Goal: Transaction & Acquisition: Purchase product/service

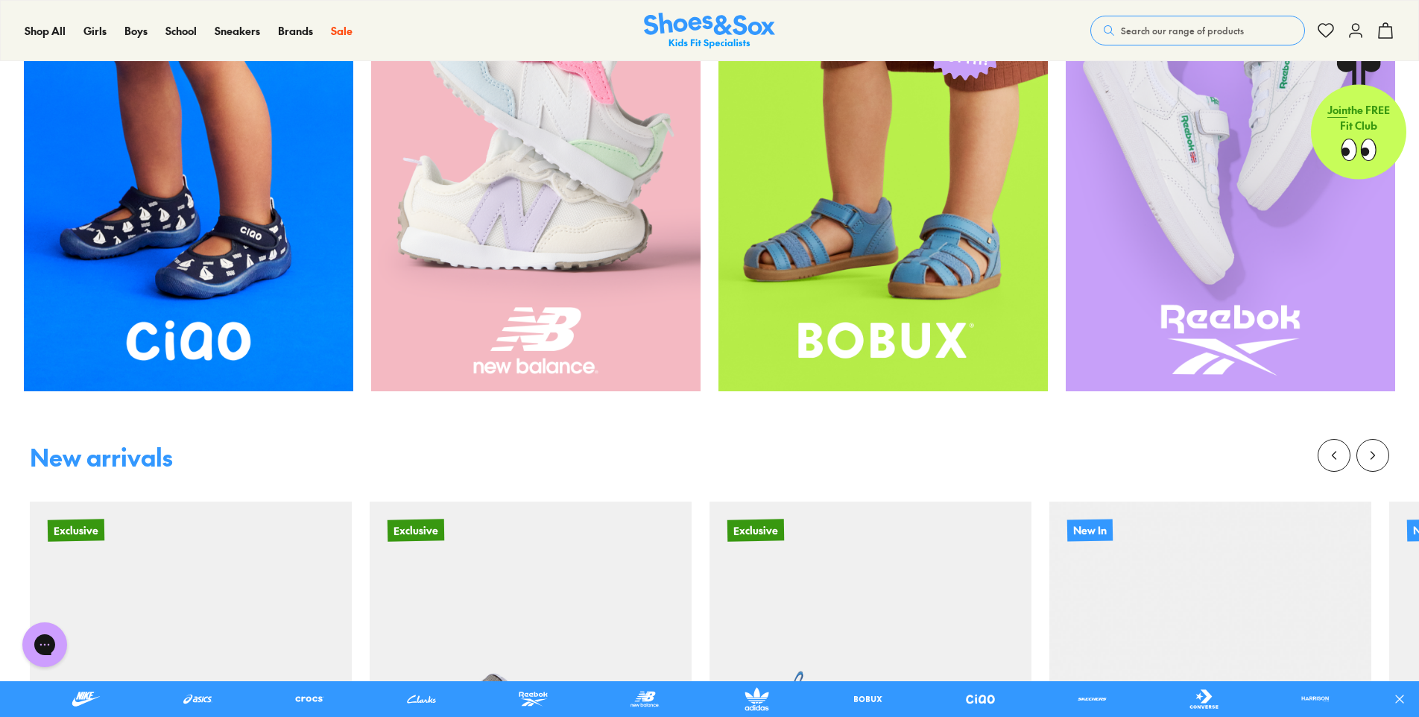
click at [221, 322] on img at bounding box center [188, 171] width 329 height 439
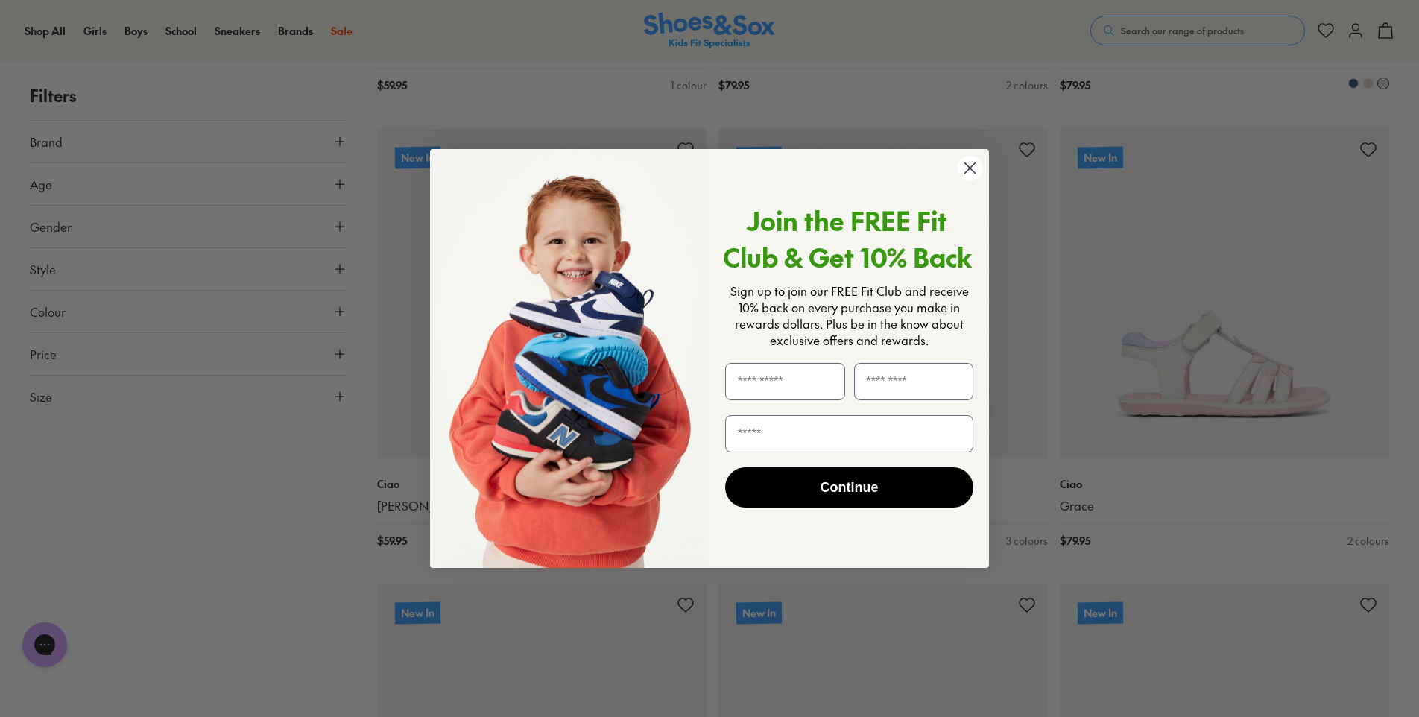
scroll to position [1565, 0]
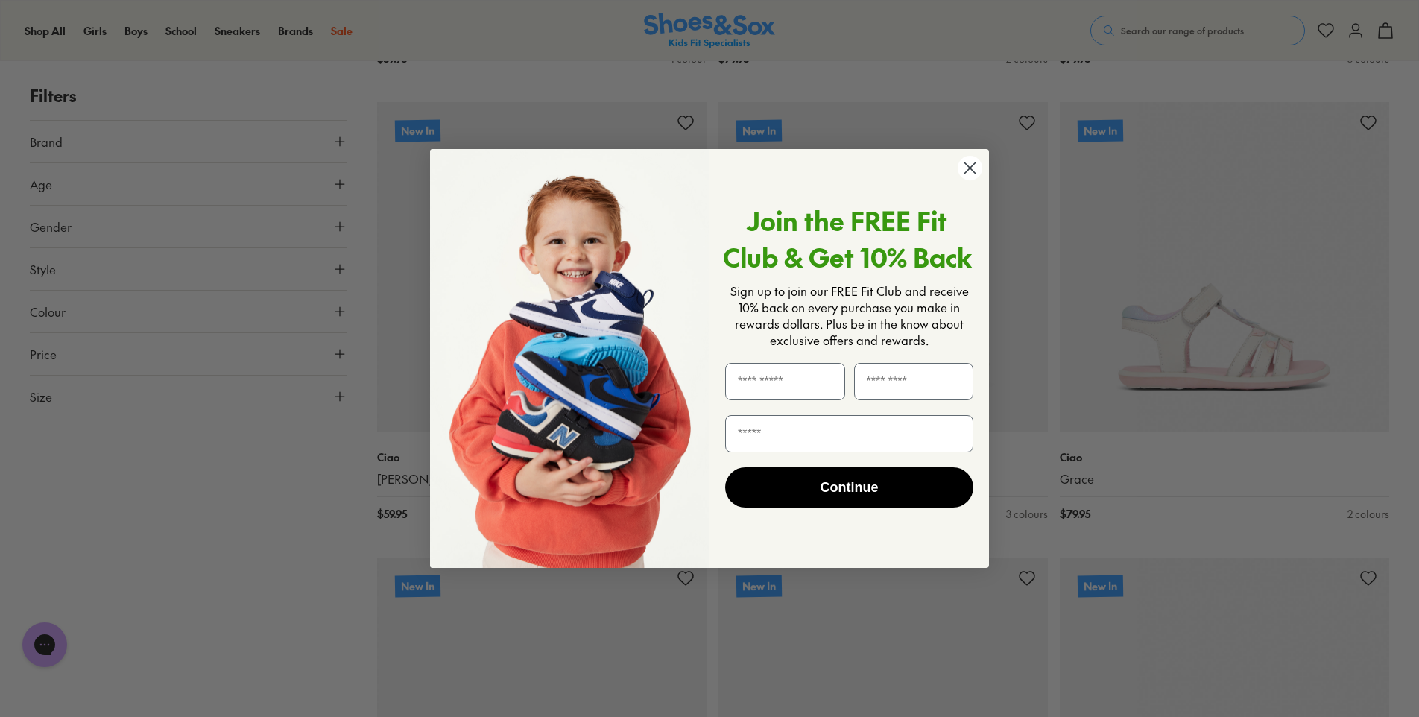
click at [968, 162] on circle "Close dialog" at bounding box center [970, 168] width 25 height 25
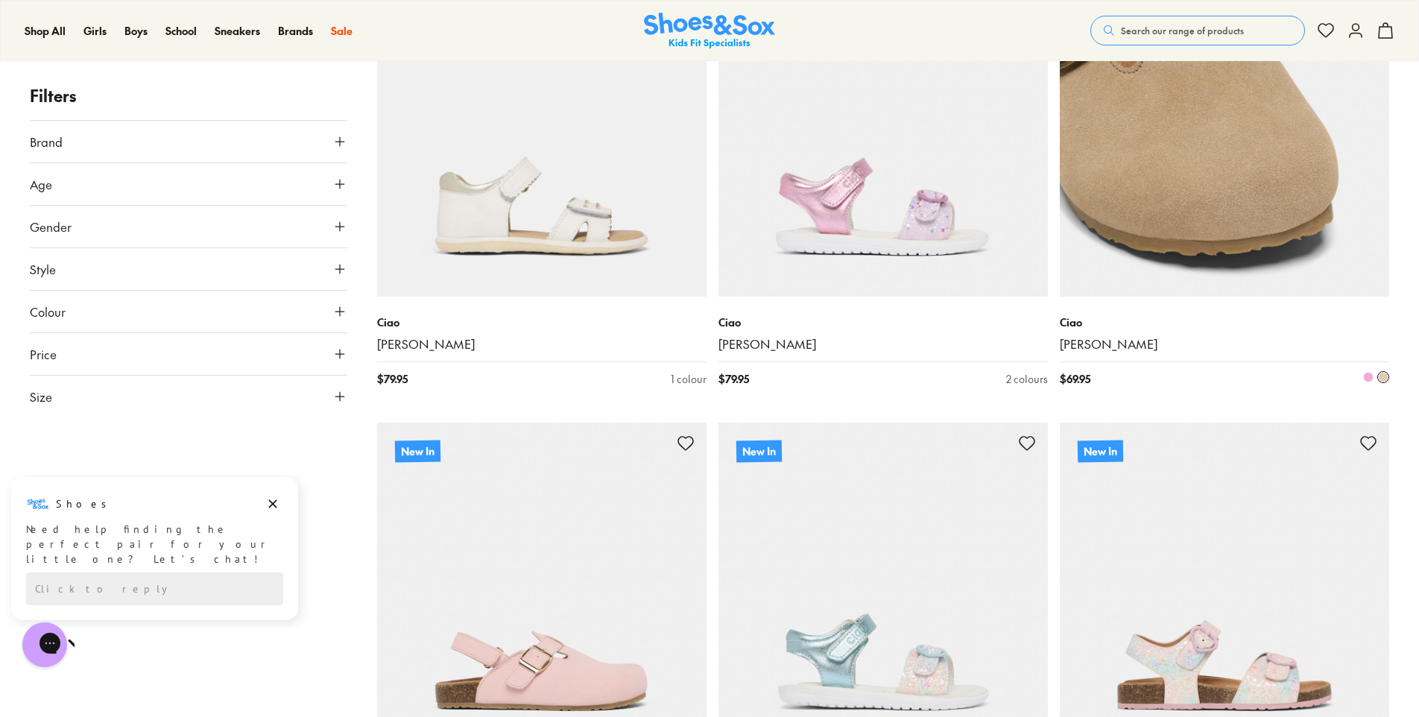
scroll to position [4249, 0]
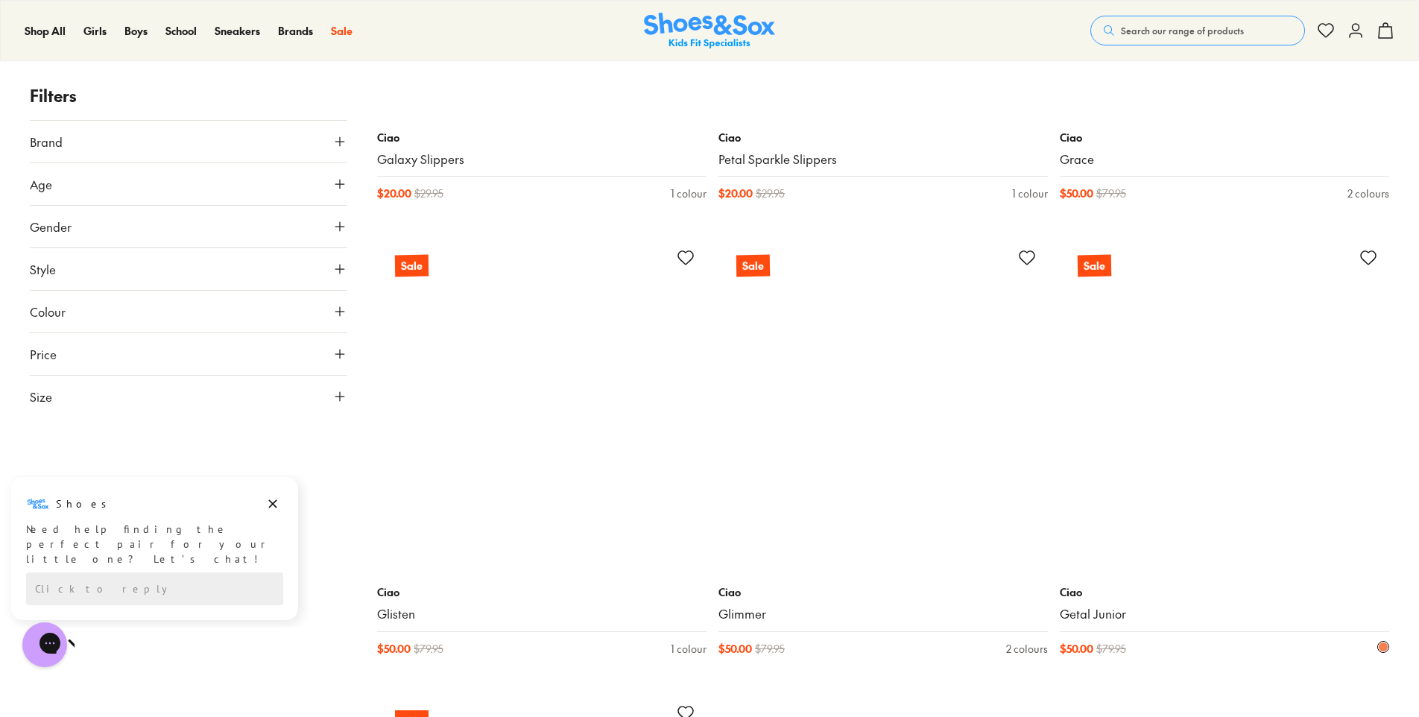
scroll to position [9393, 0]
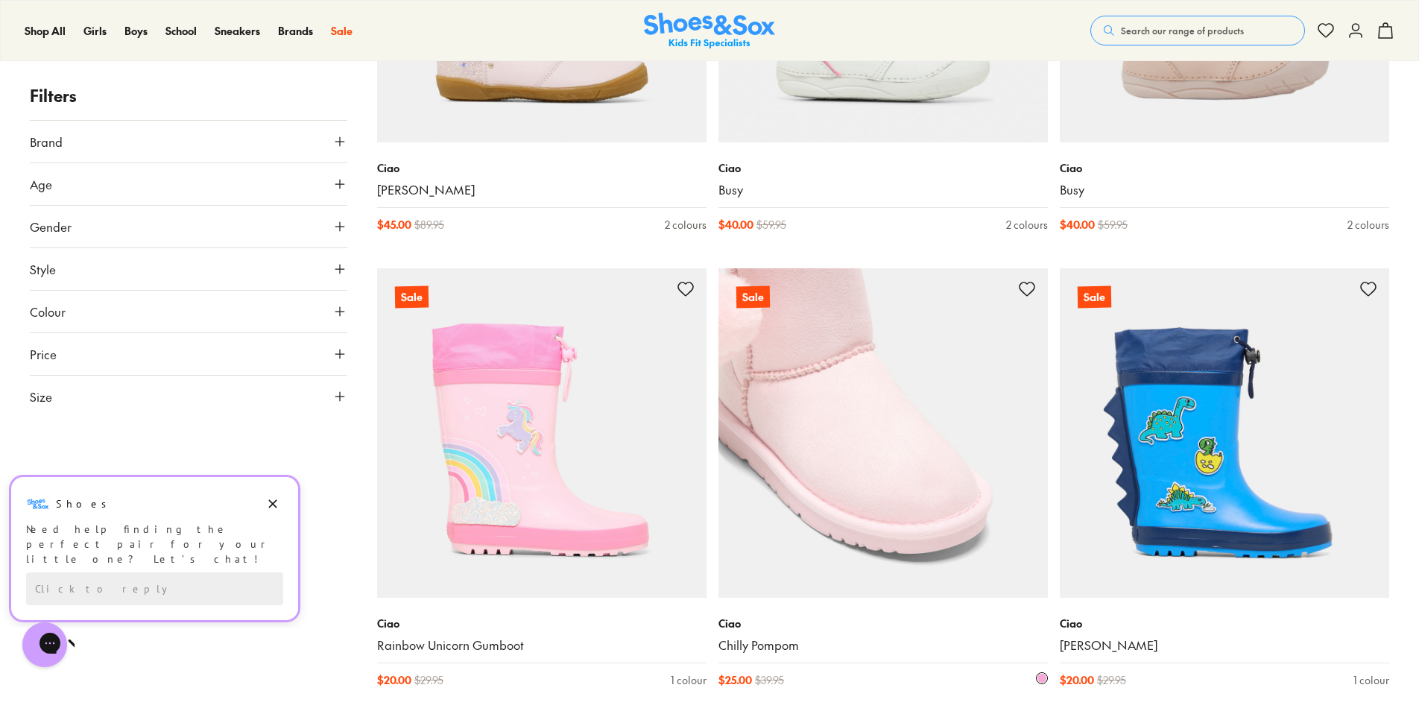
scroll to position [13866, 0]
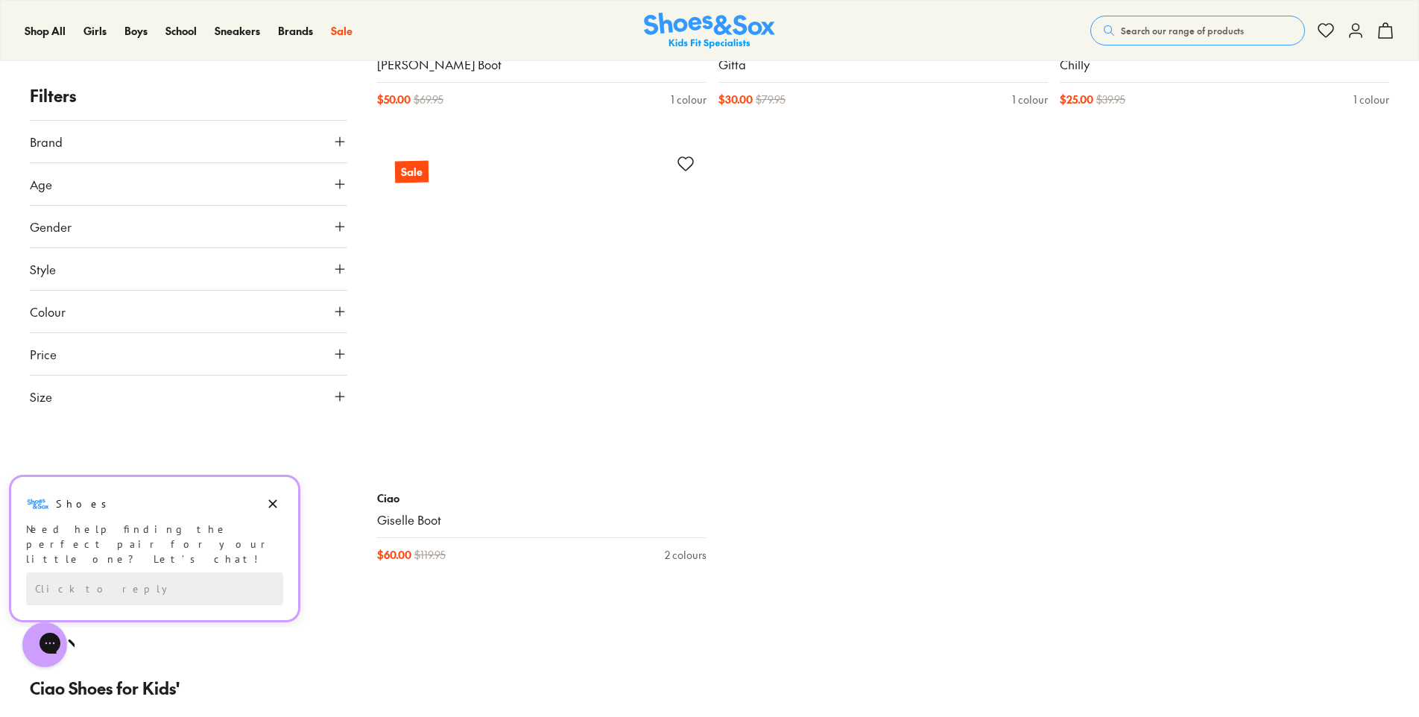
scroll to position [17817, 0]
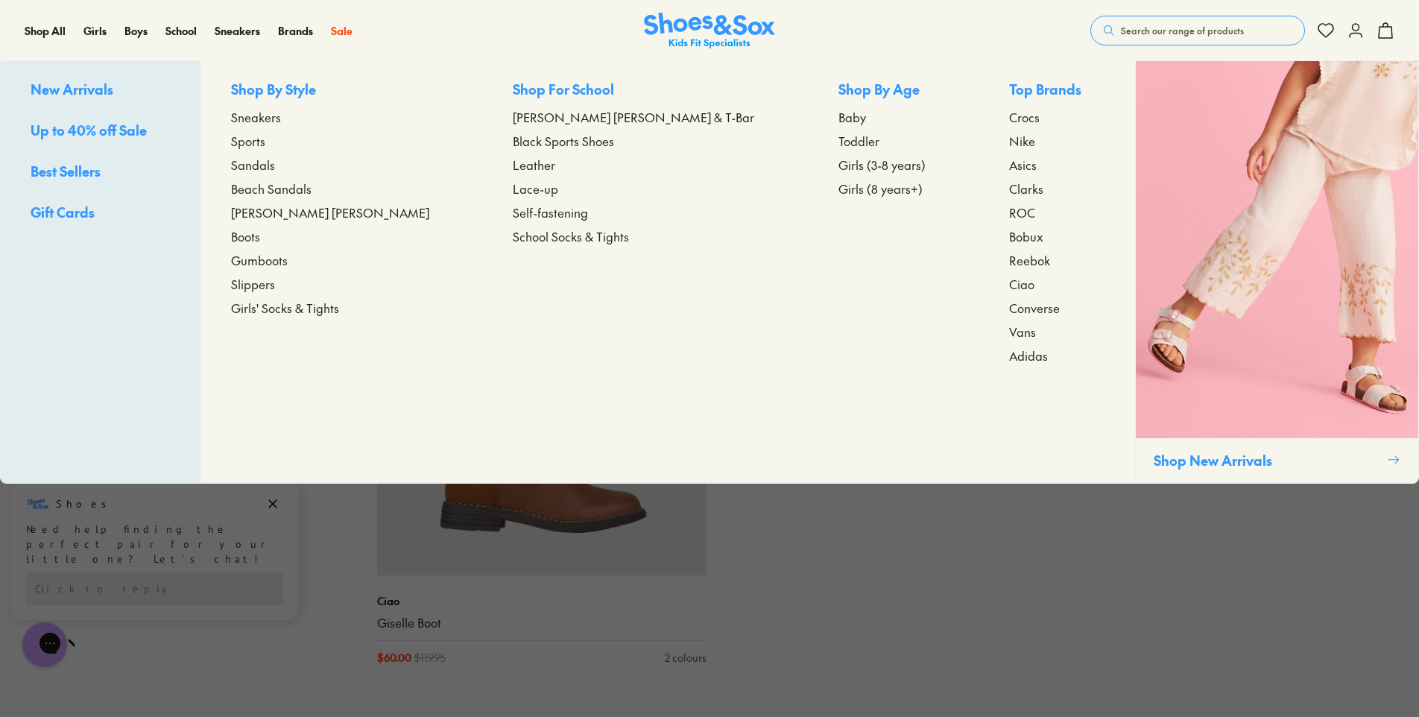
click at [839, 138] on span "Toddler" at bounding box center [859, 141] width 41 height 18
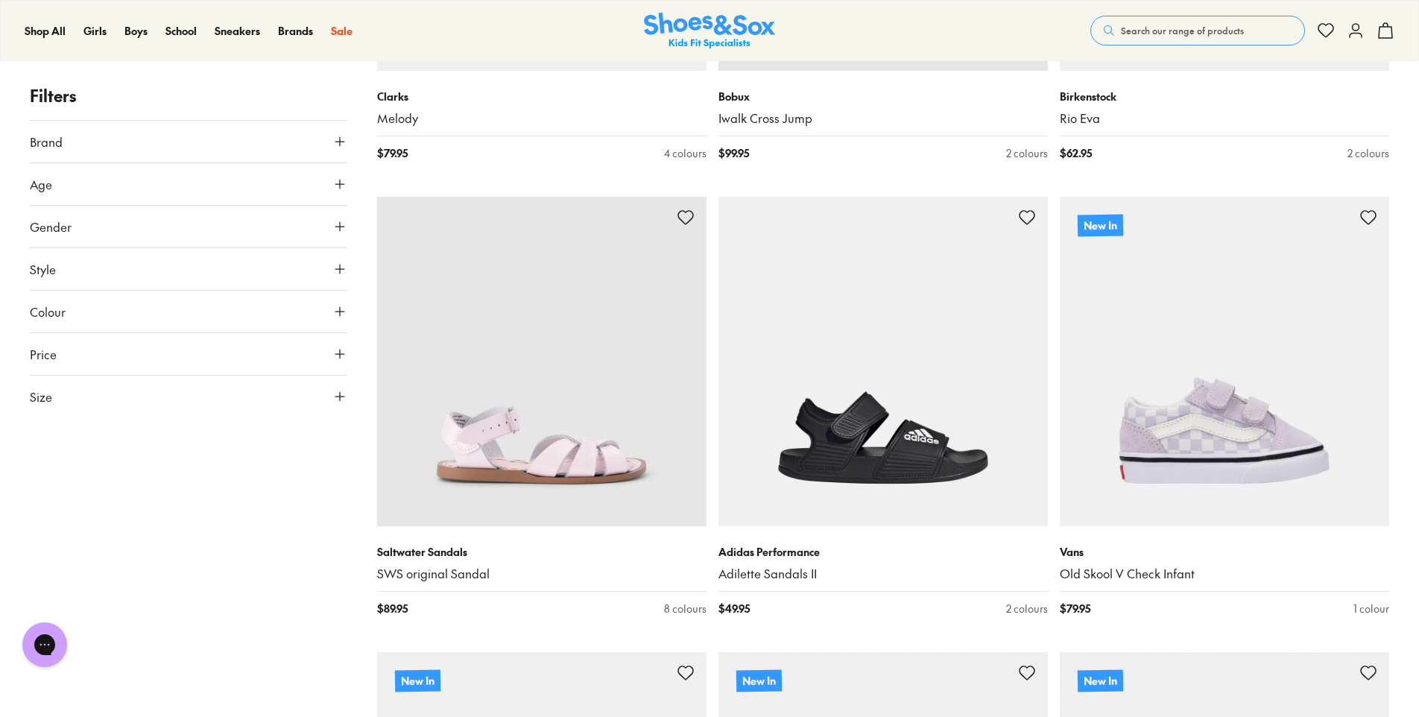
scroll to position [2460, 0]
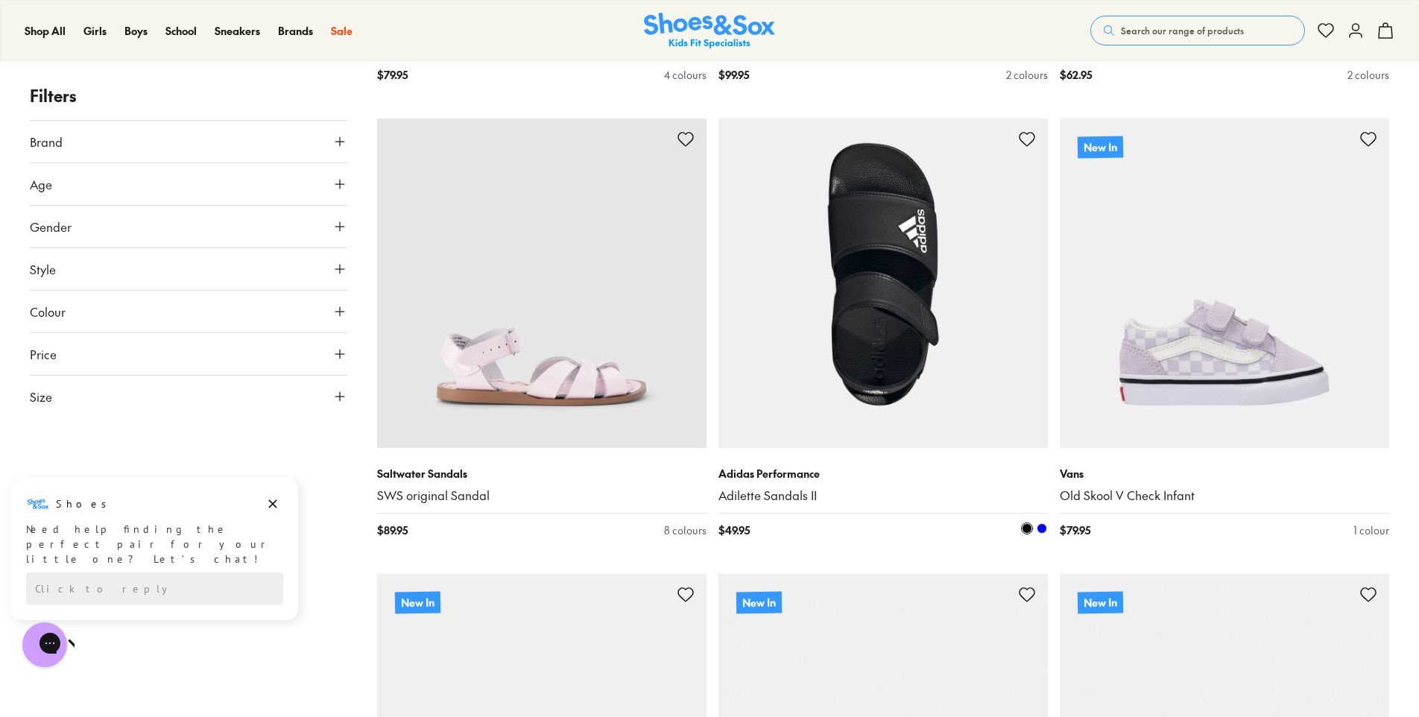
click at [1043, 532] on span at bounding box center [1042, 528] width 10 height 10
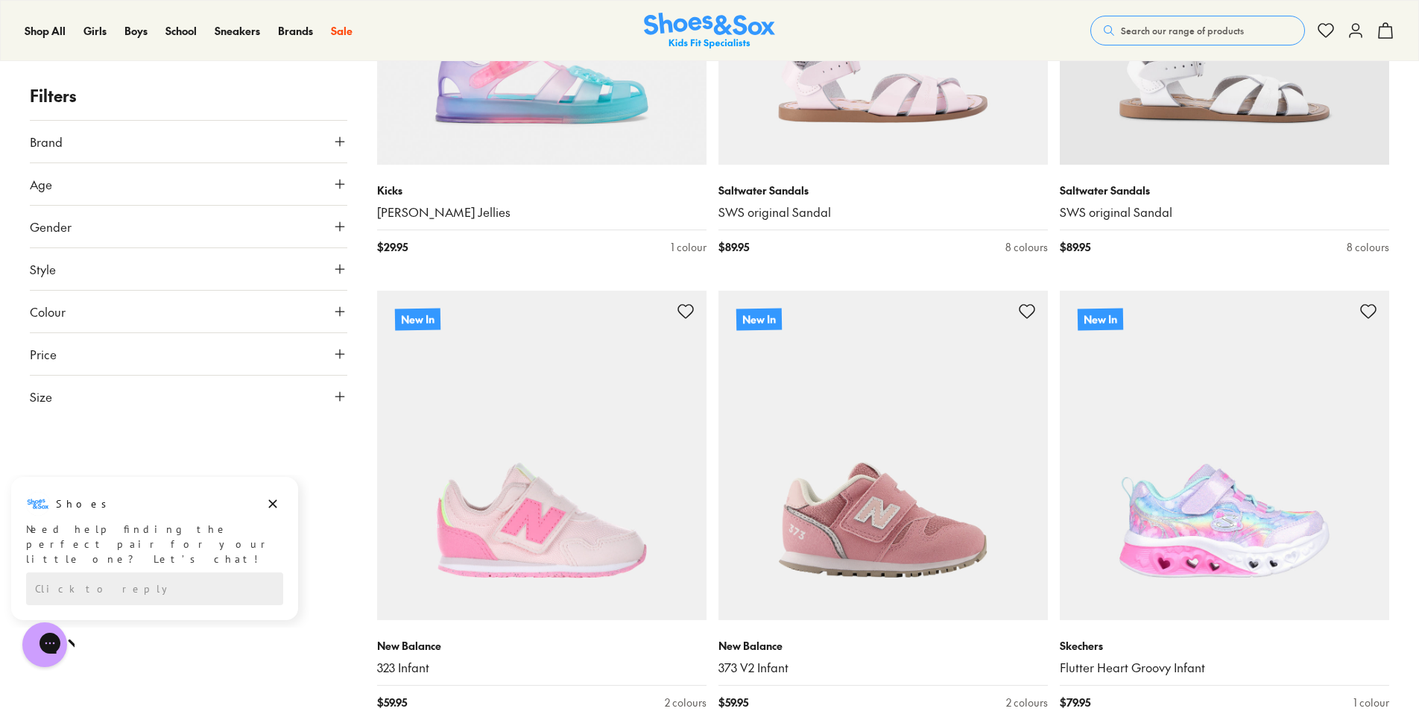
scroll to position [4398, 0]
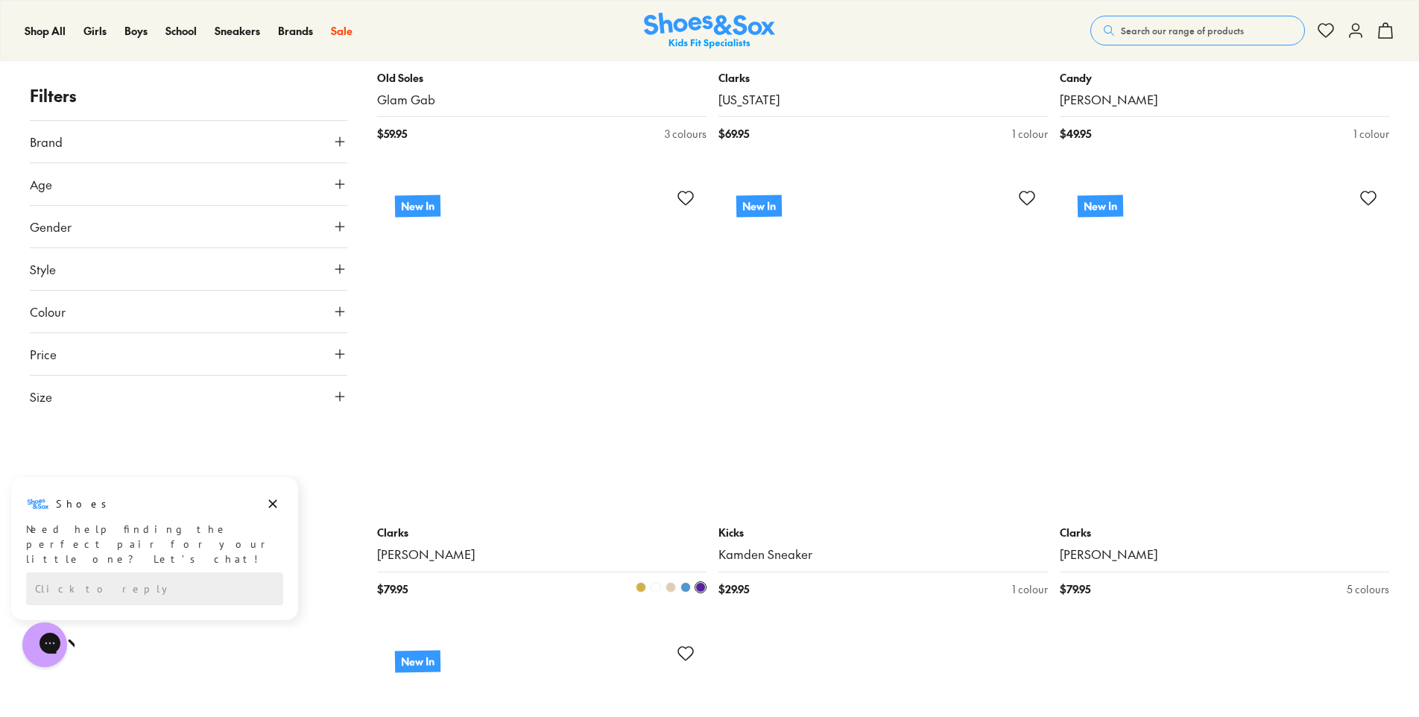
scroll to position [9244, 0]
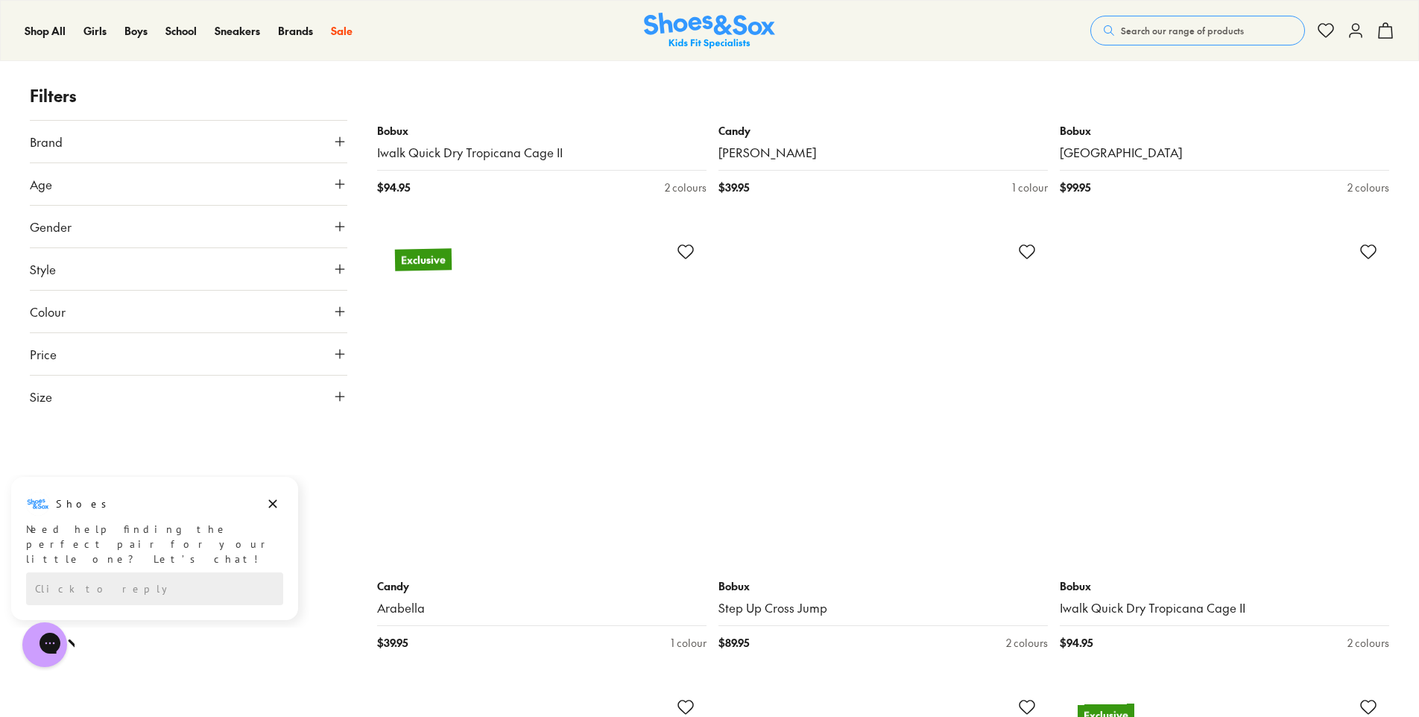
scroll to position [13269, 0]
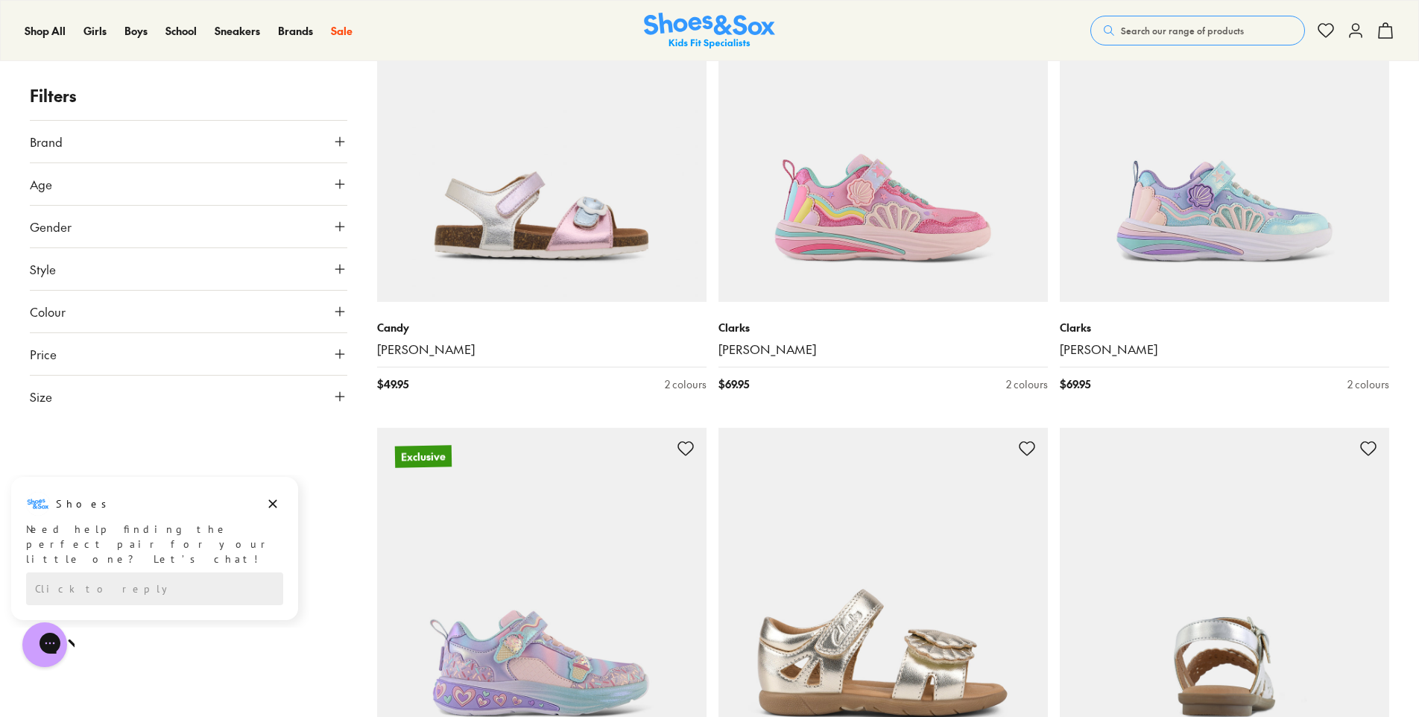
scroll to position [18786, 0]
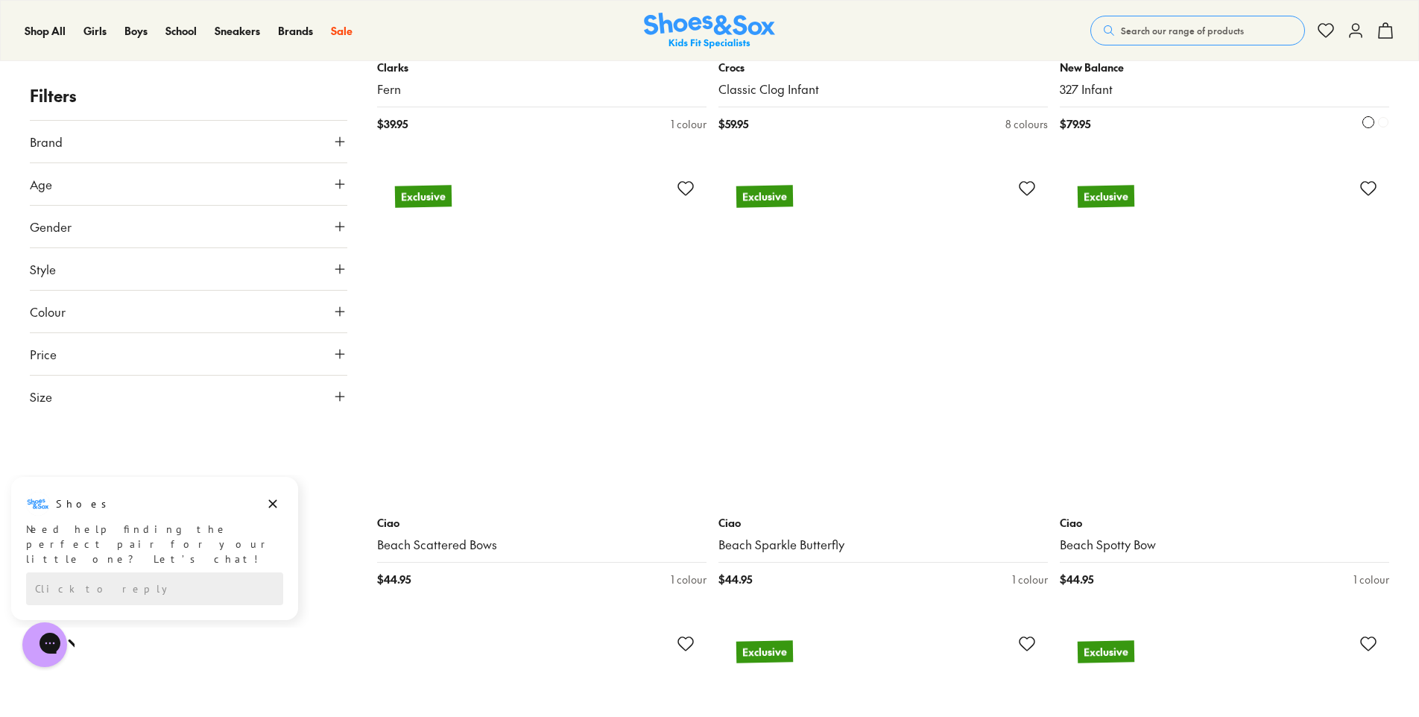
scroll to position [23035, 0]
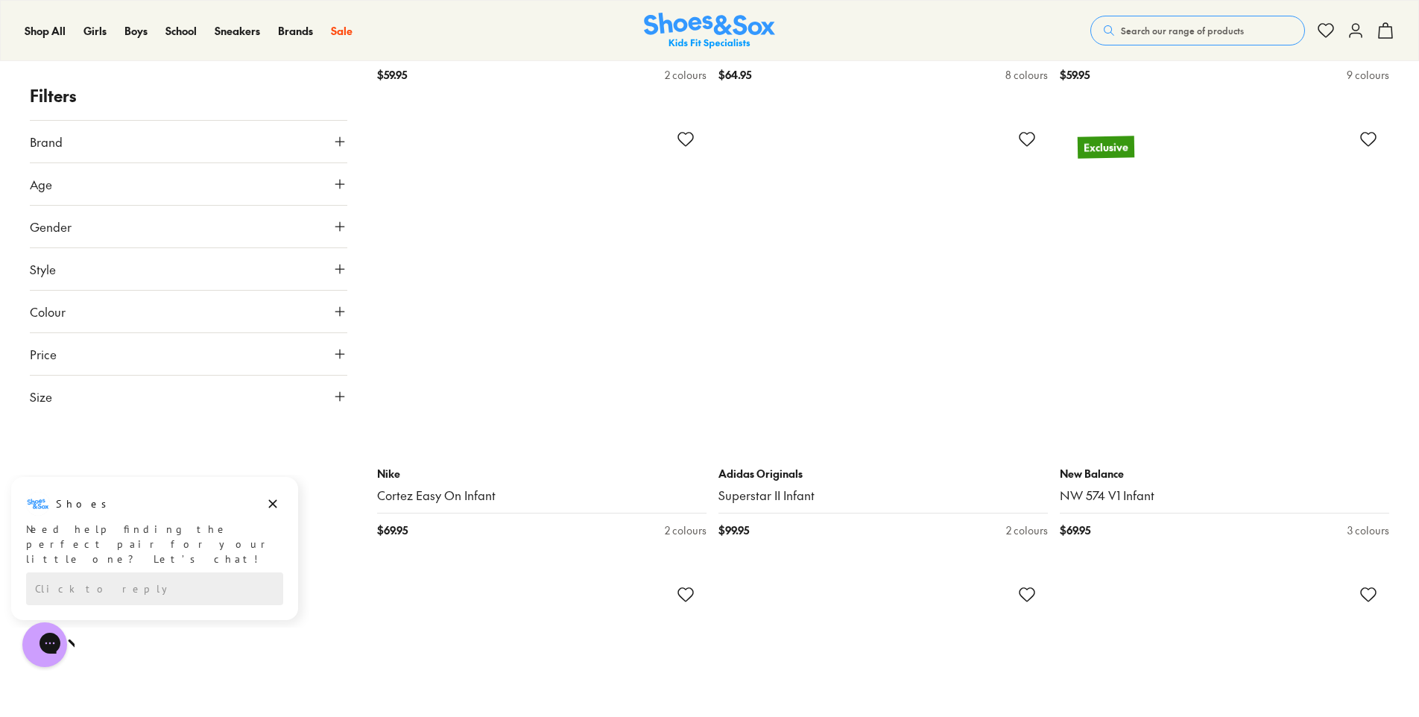
scroll to position [27955, 0]
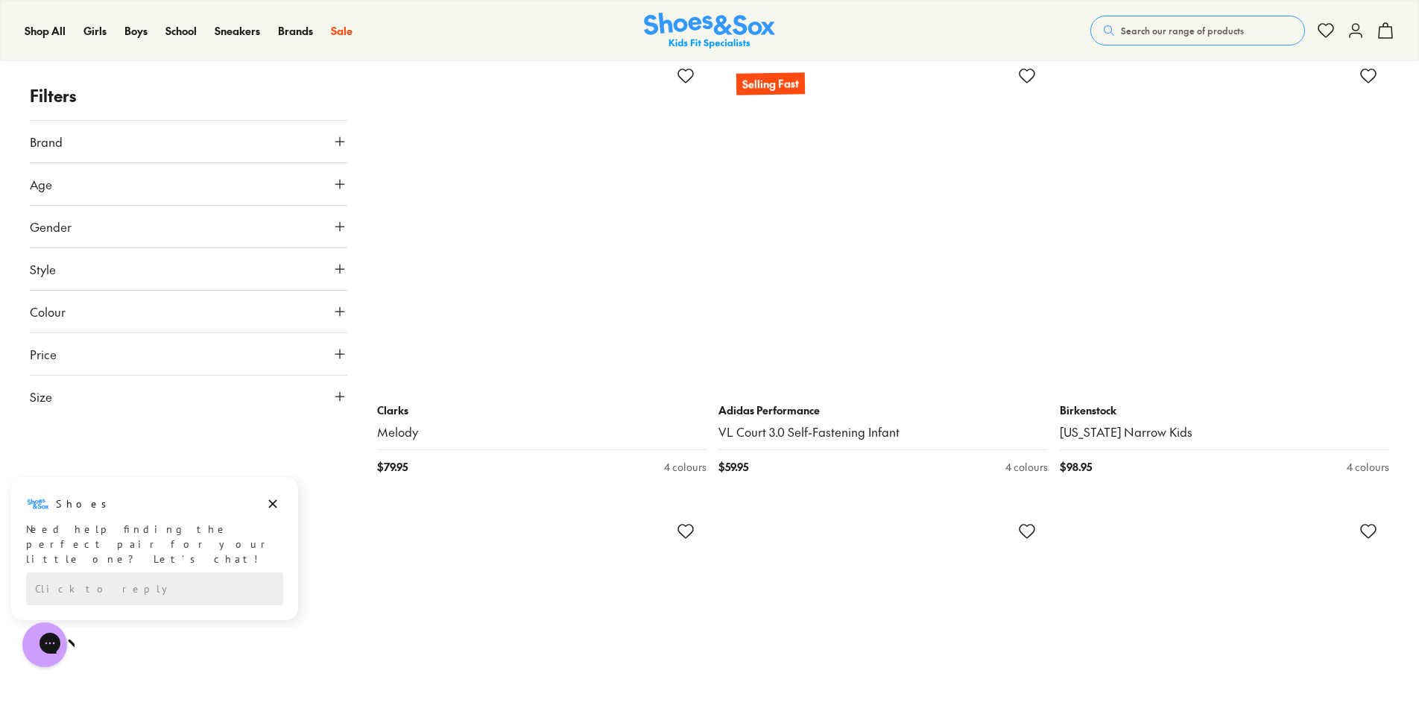
scroll to position [31235, 0]
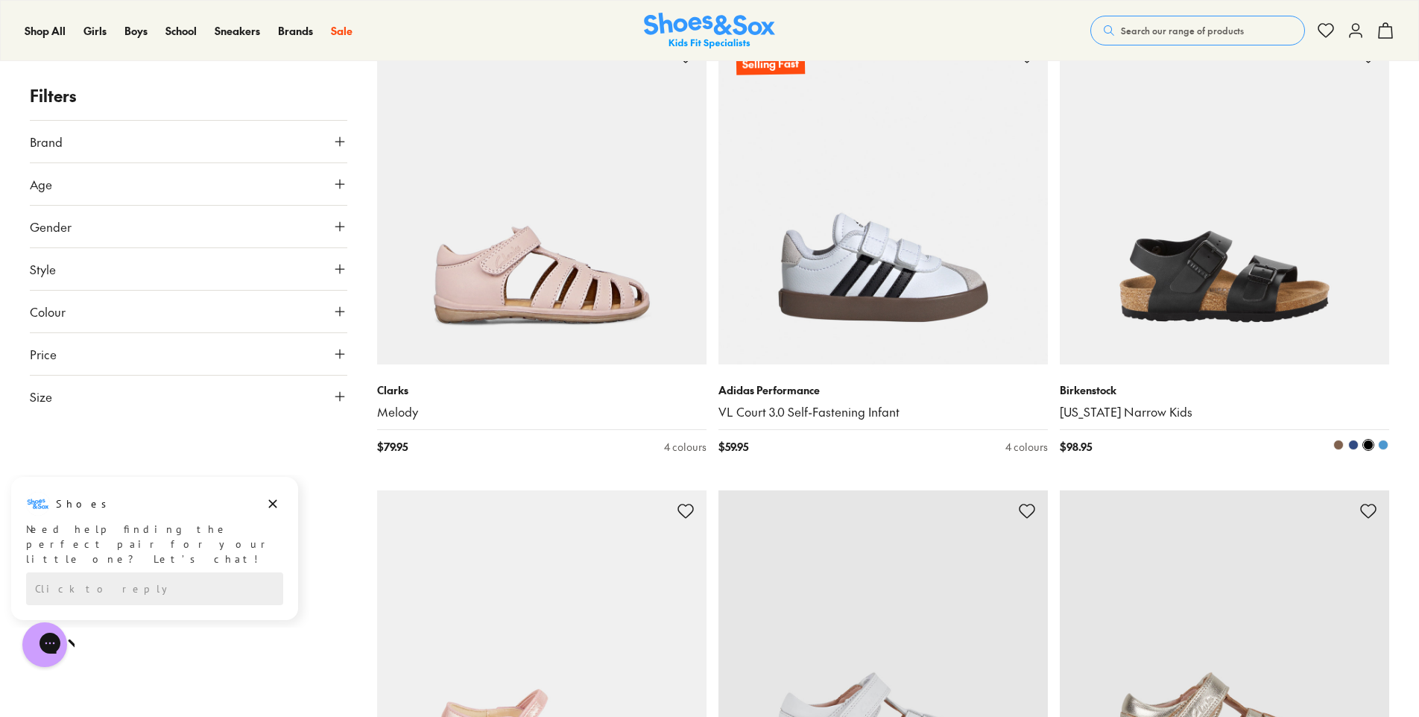
click at [1337, 448] on span at bounding box center [1339, 445] width 10 height 10
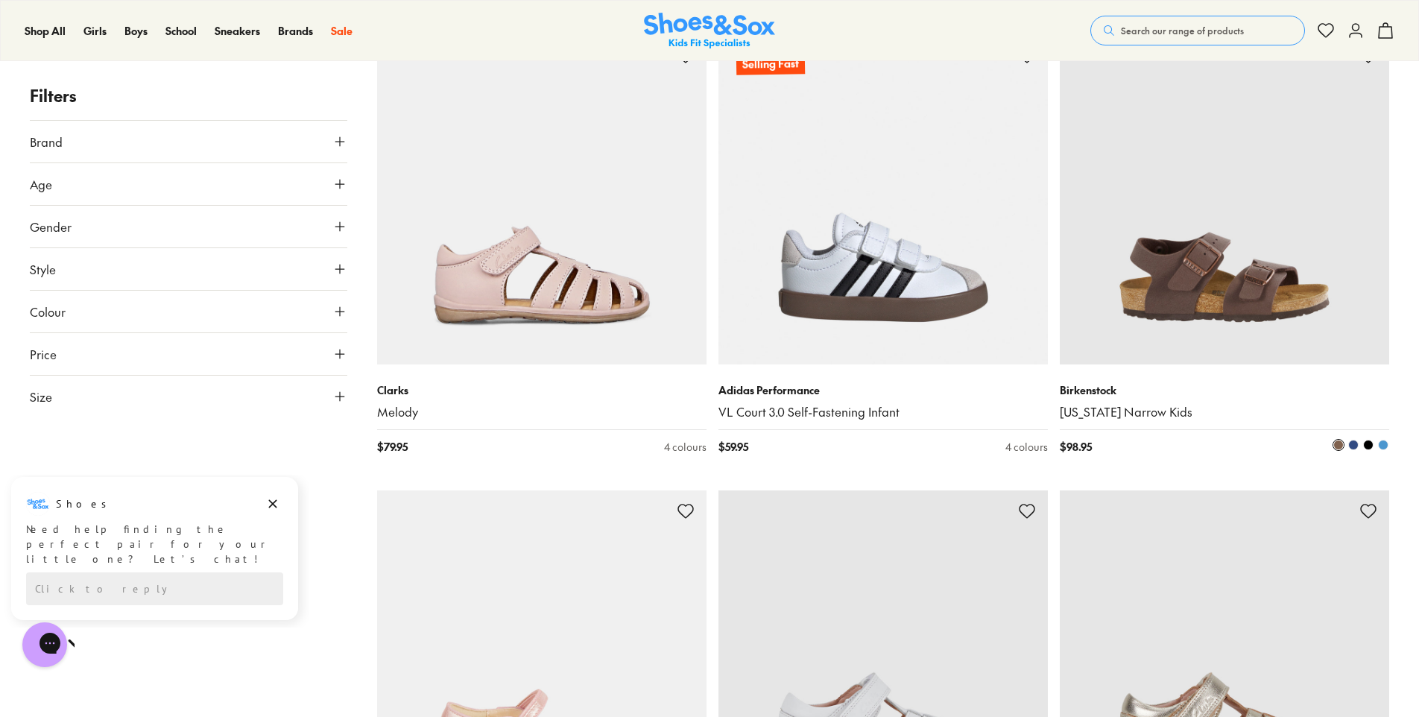
click at [1278, 309] on img at bounding box center [1224, 199] width 329 height 329
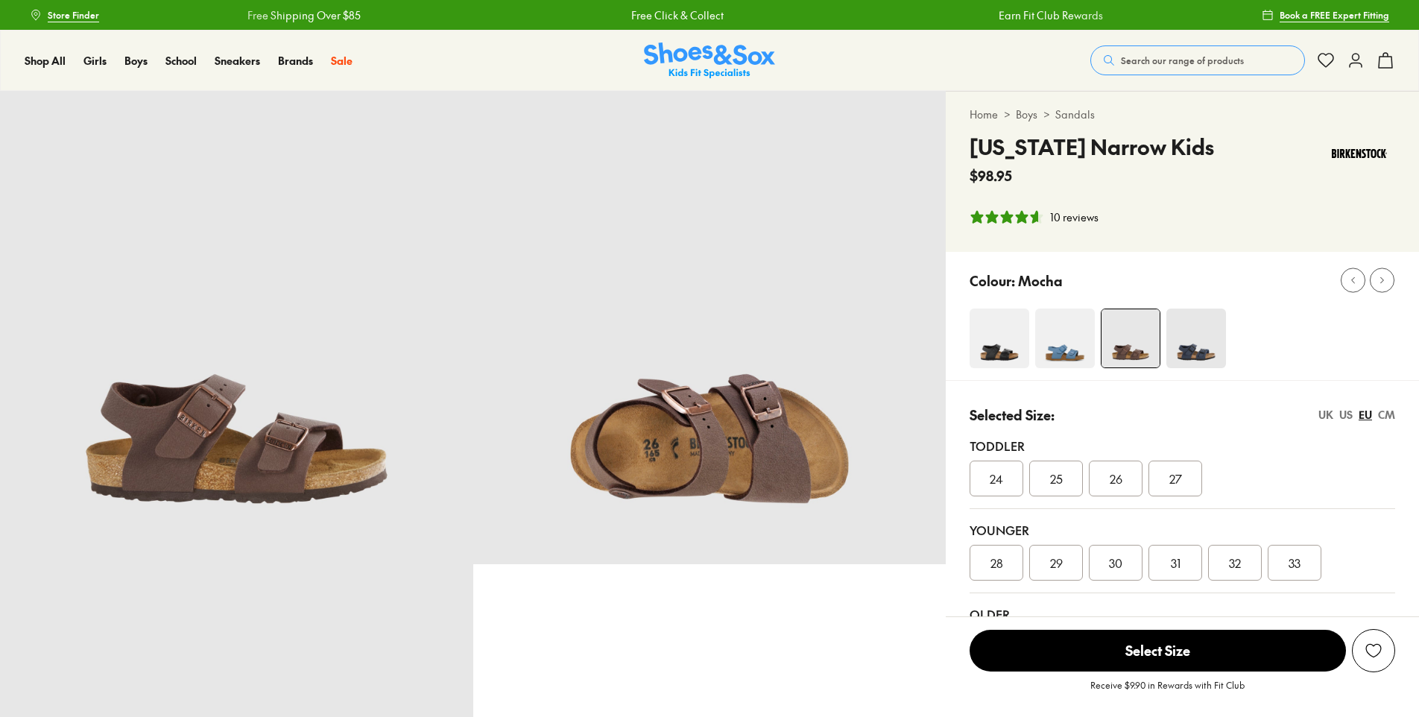
select select "*"
click at [1010, 353] on img at bounding box center [1000, 339] width 60 height 60
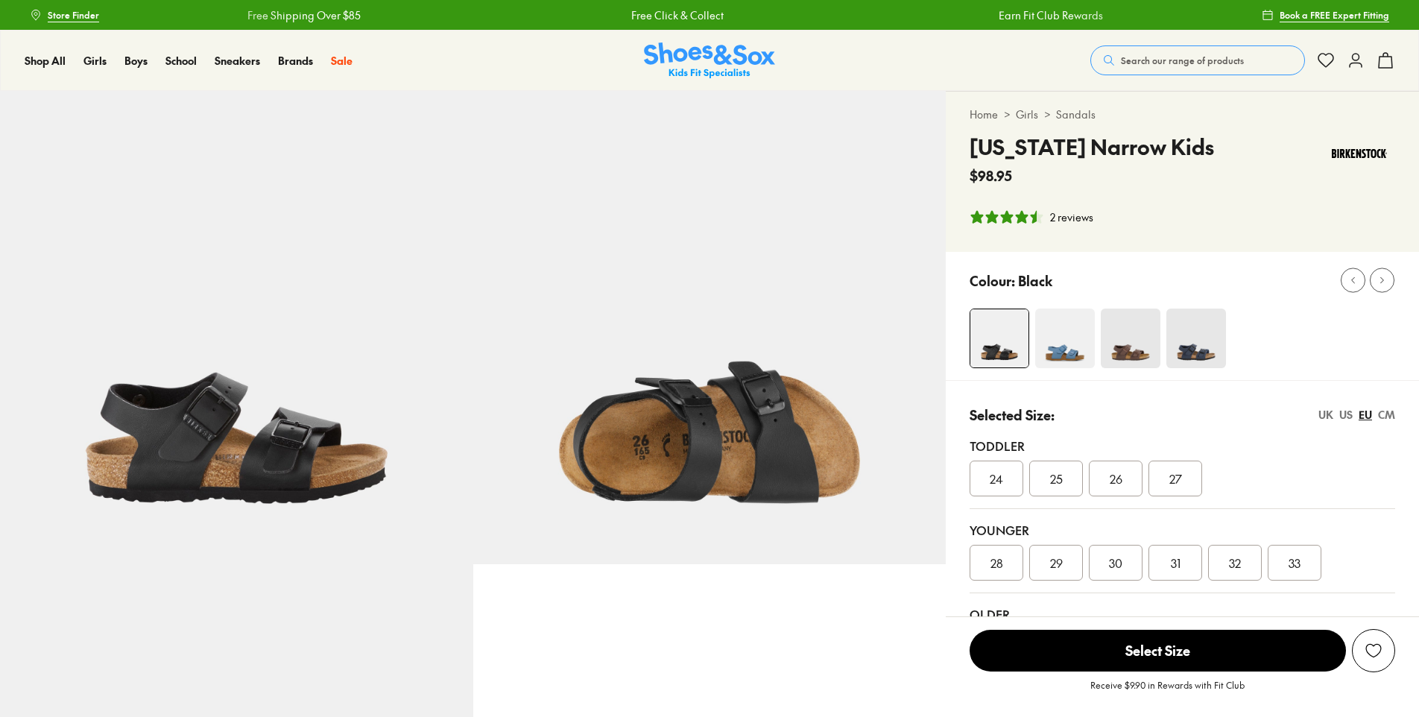
select select "*"
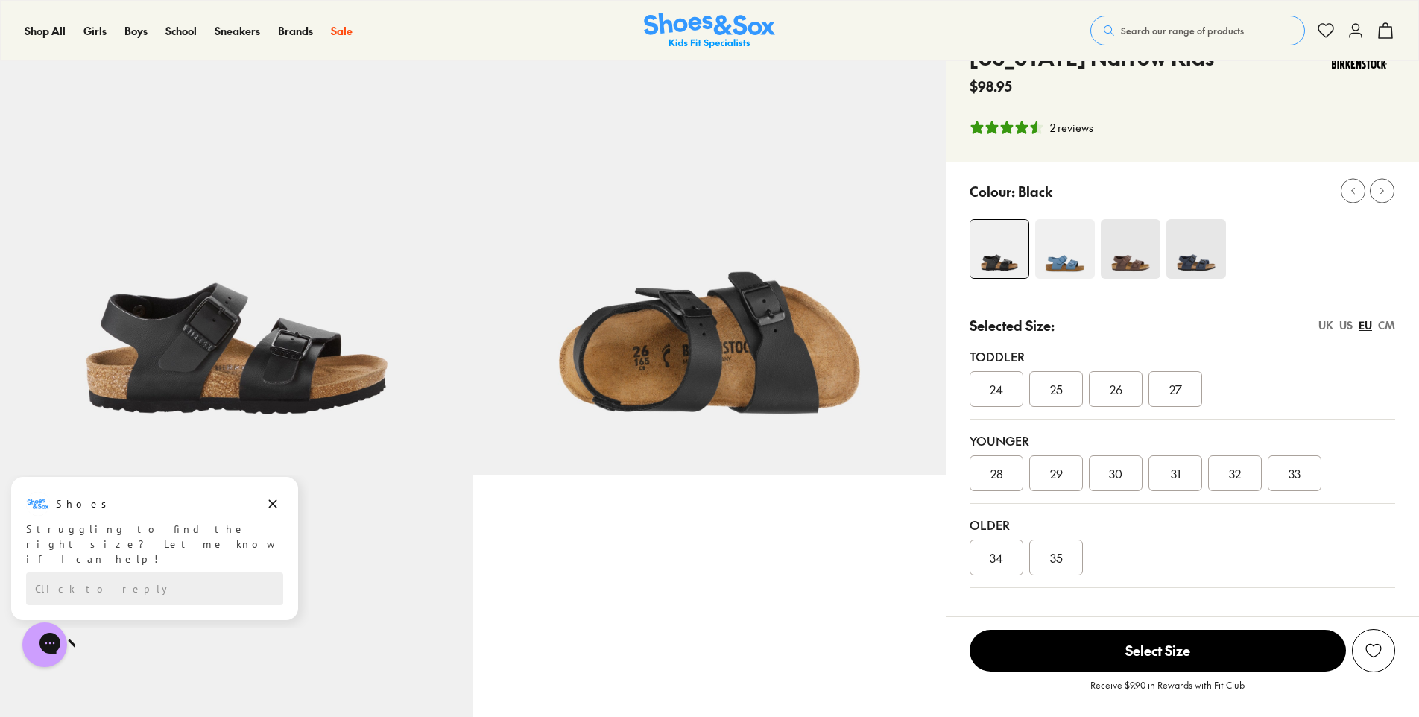
scroll to position [75, 0]
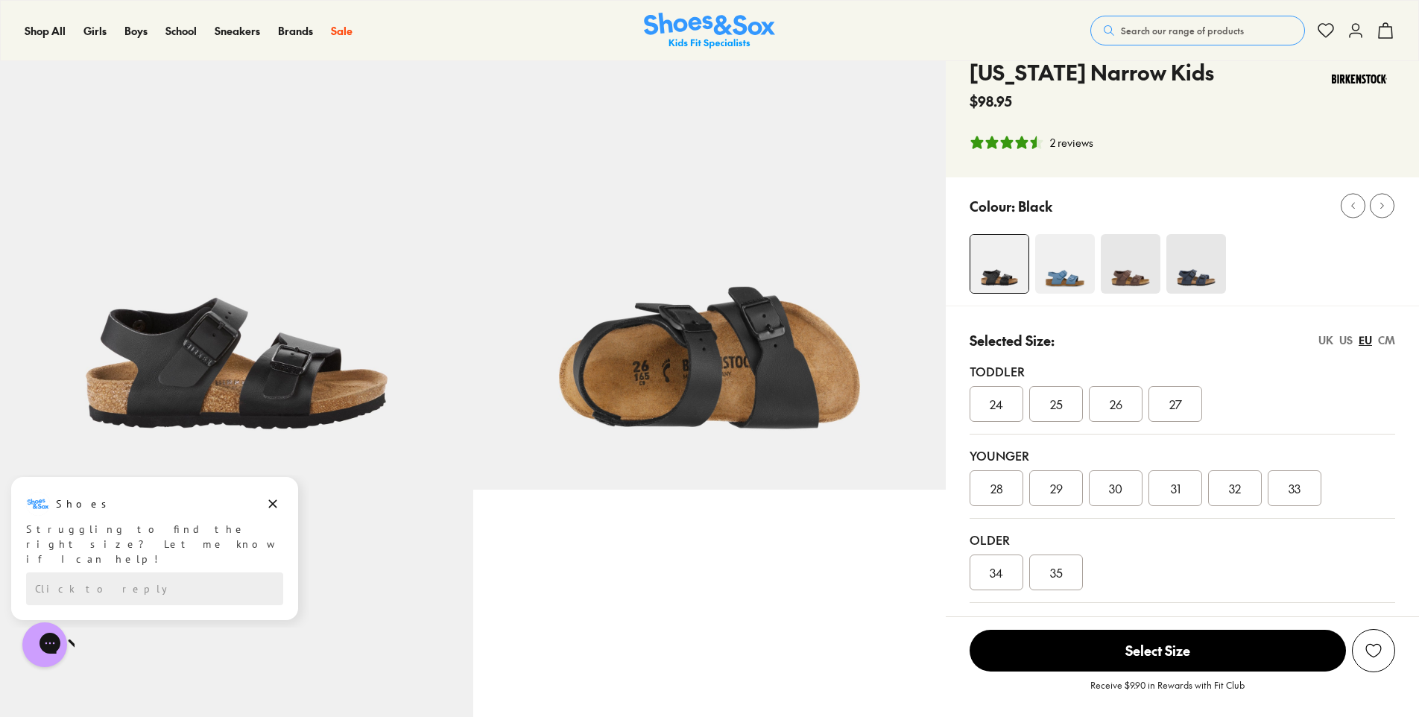
click at [1142, 280] on img at bounding box center [1131, 264] width 60 height 60
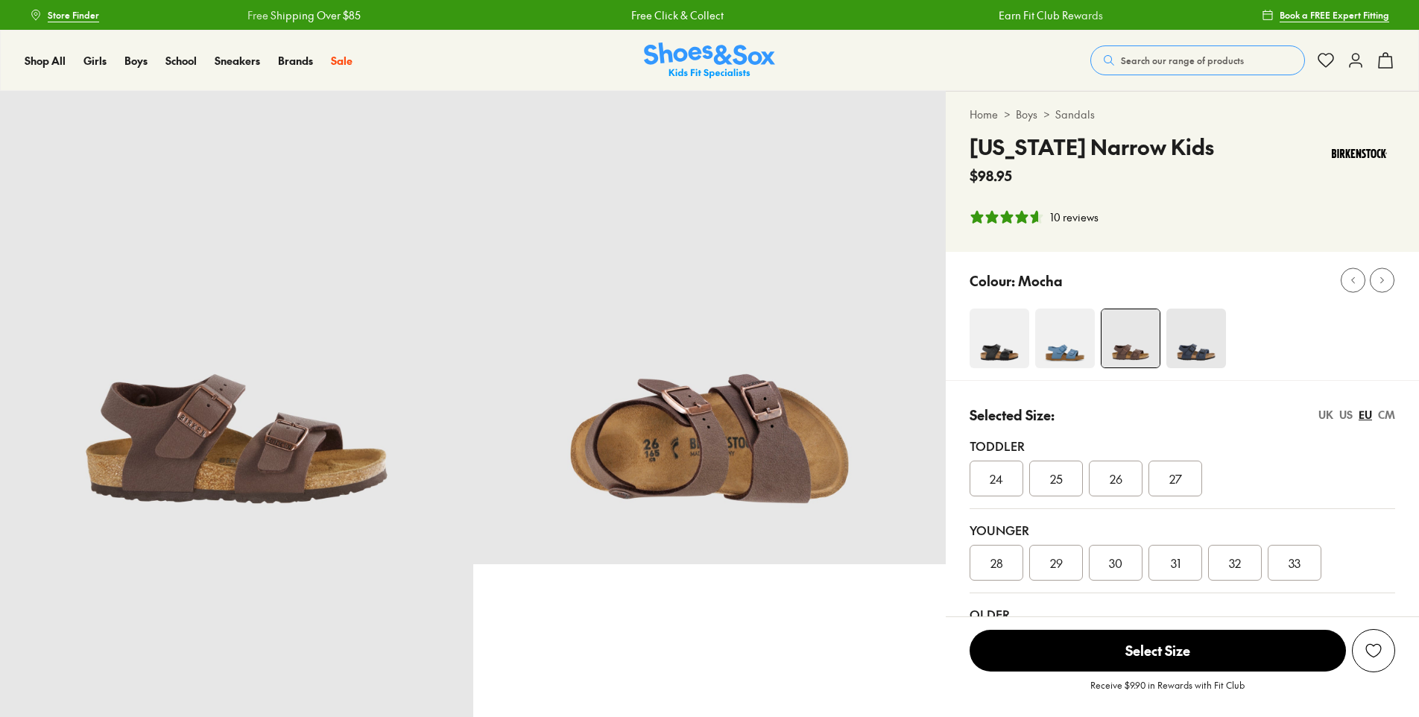
select select "*"
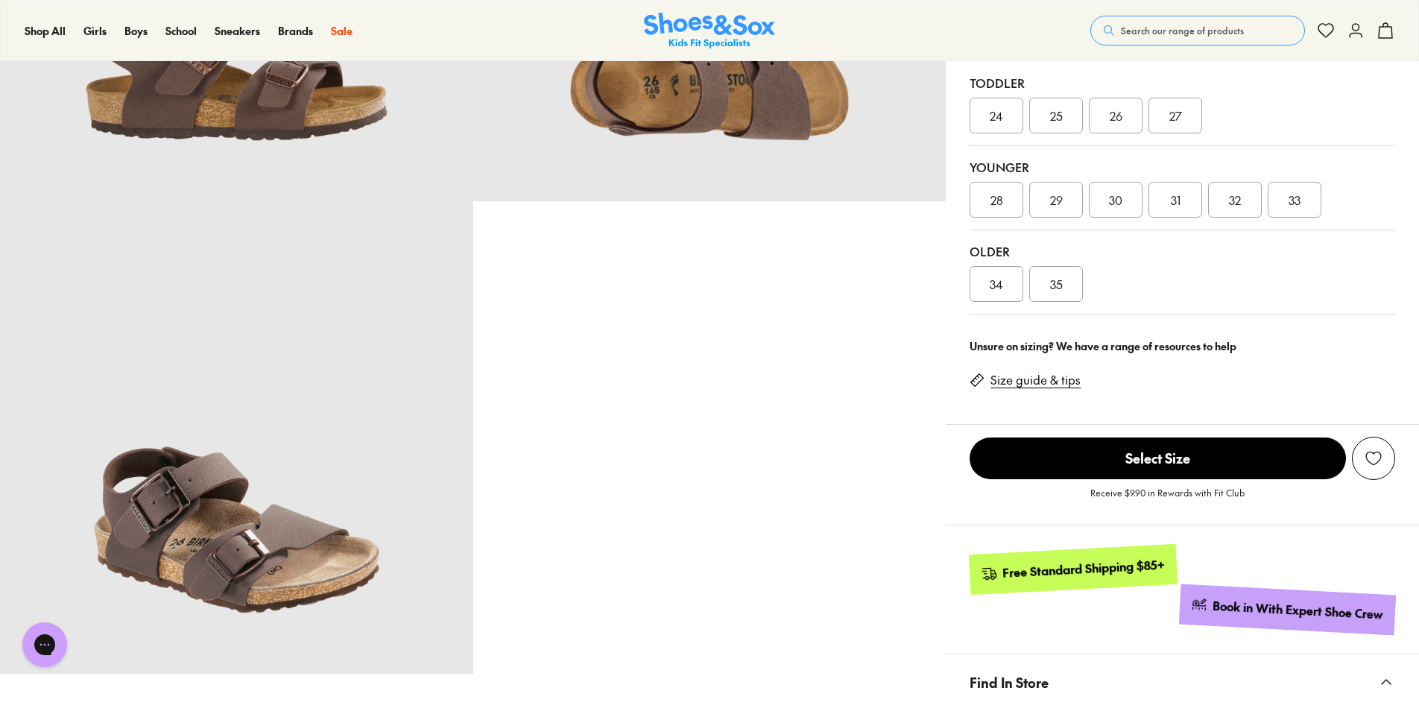
scroll to position [373, 0]
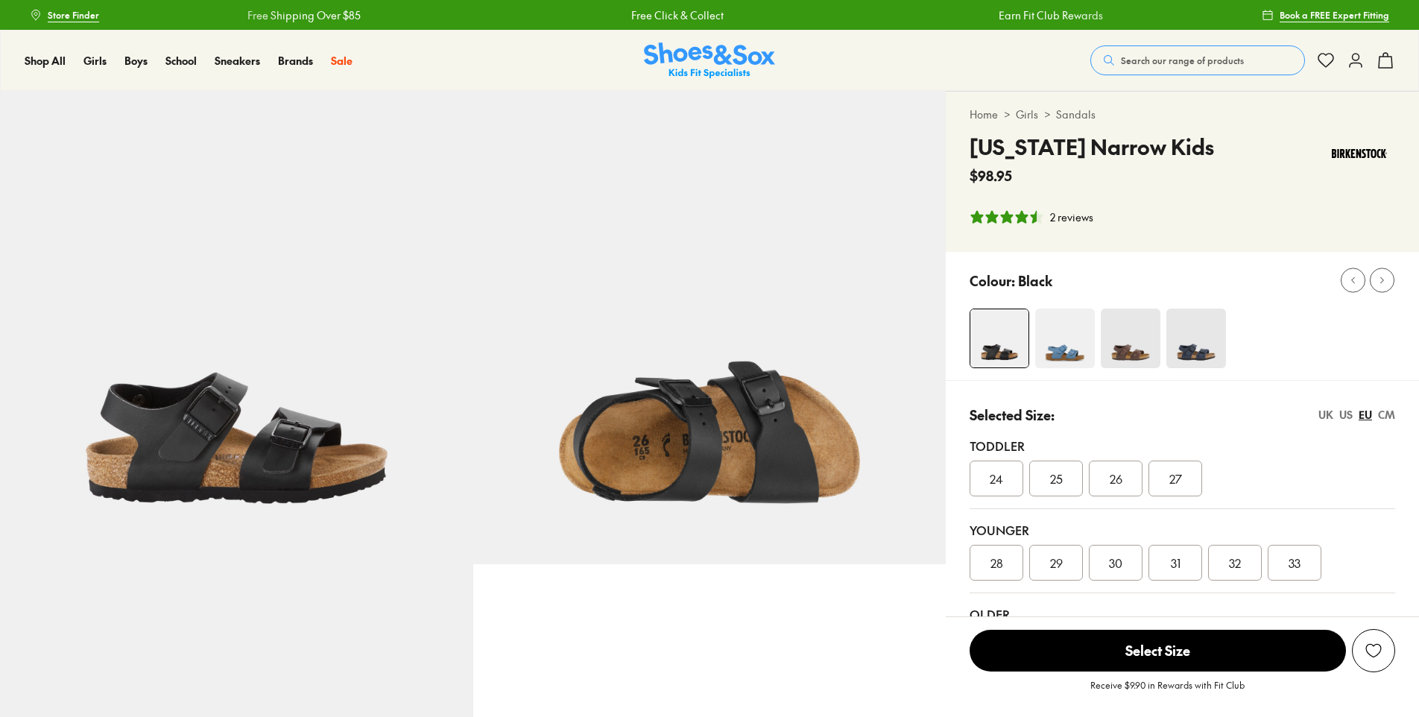
select select "*"
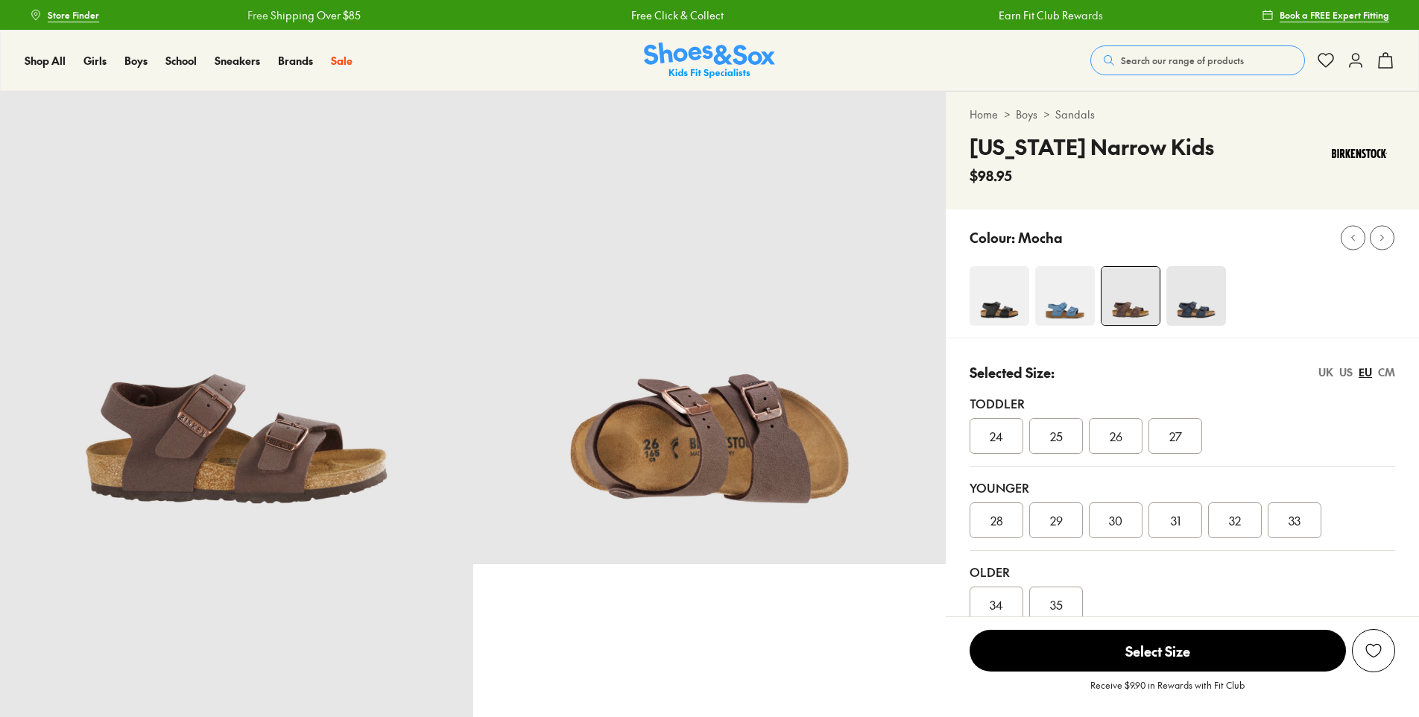
select select "*"
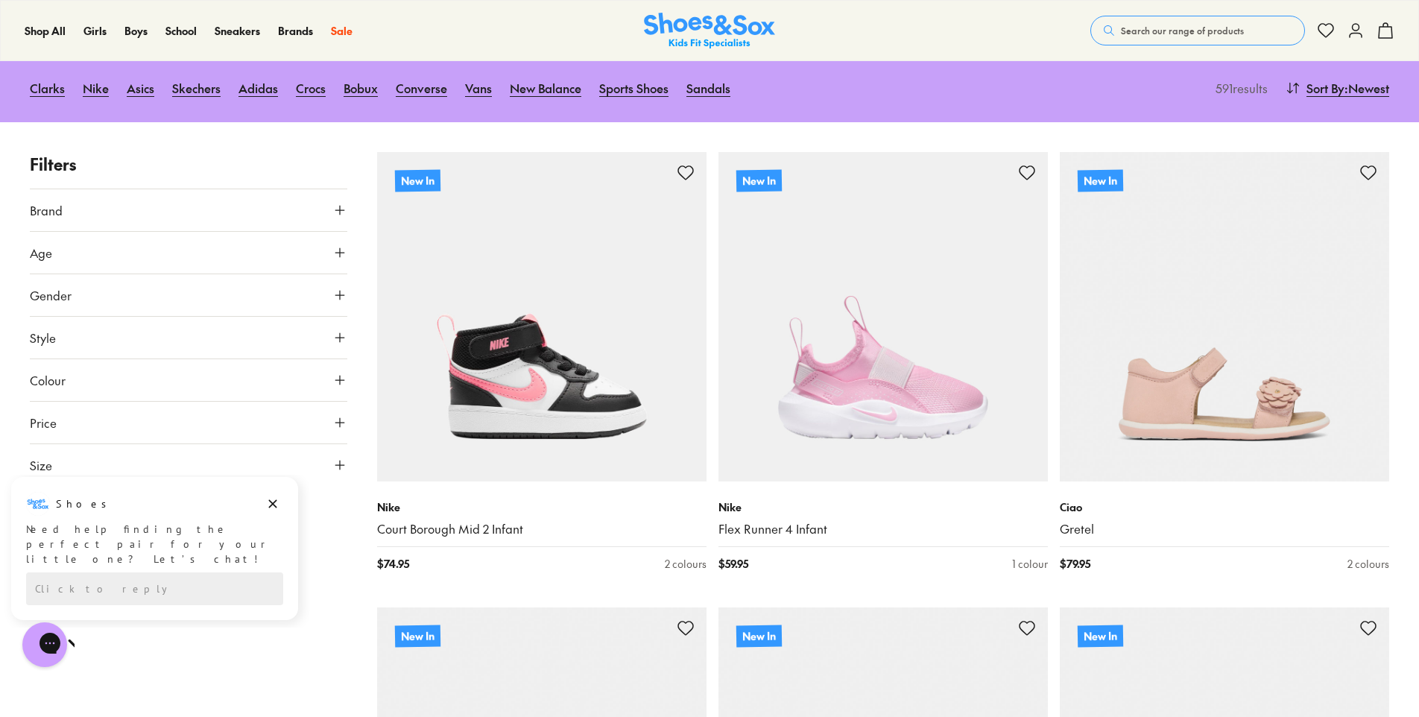
scroll to position [224, 0]
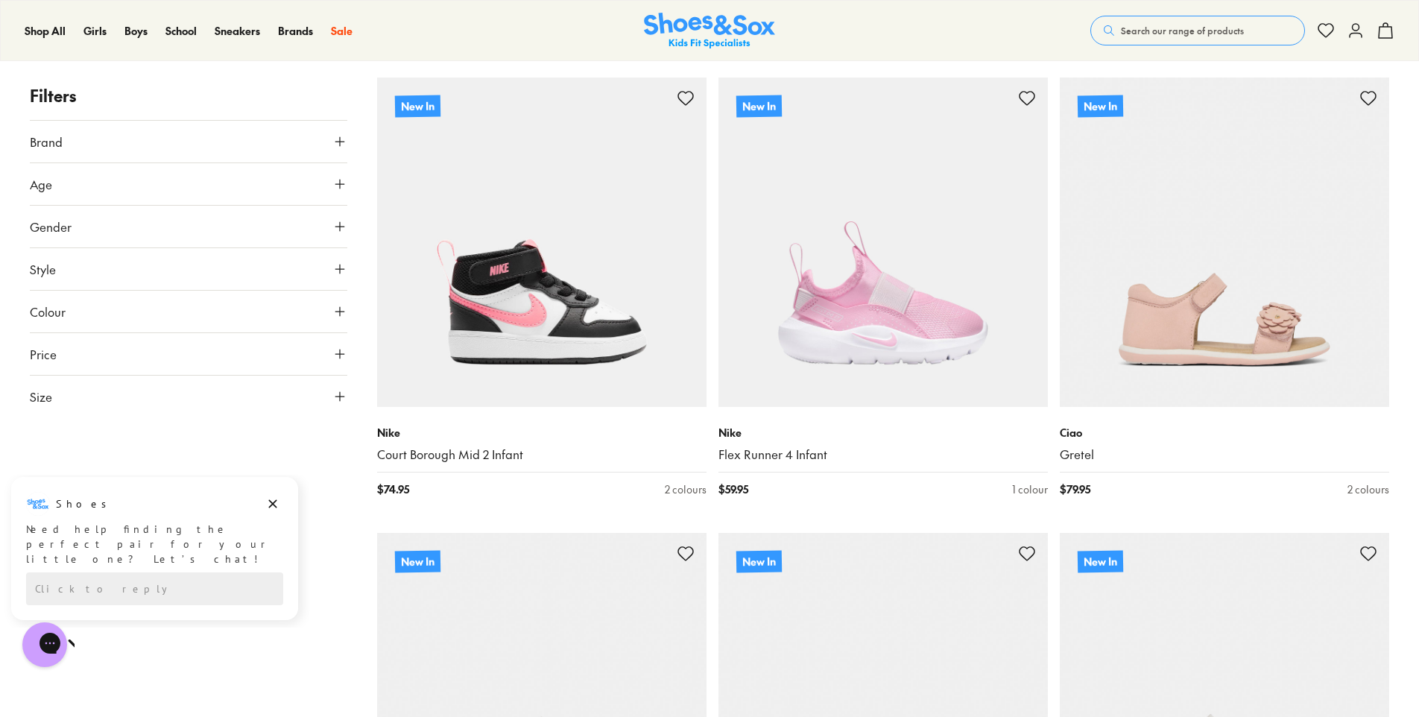
click at [341, 139] on icon at bounding box center [339, 141] width 15 height 15
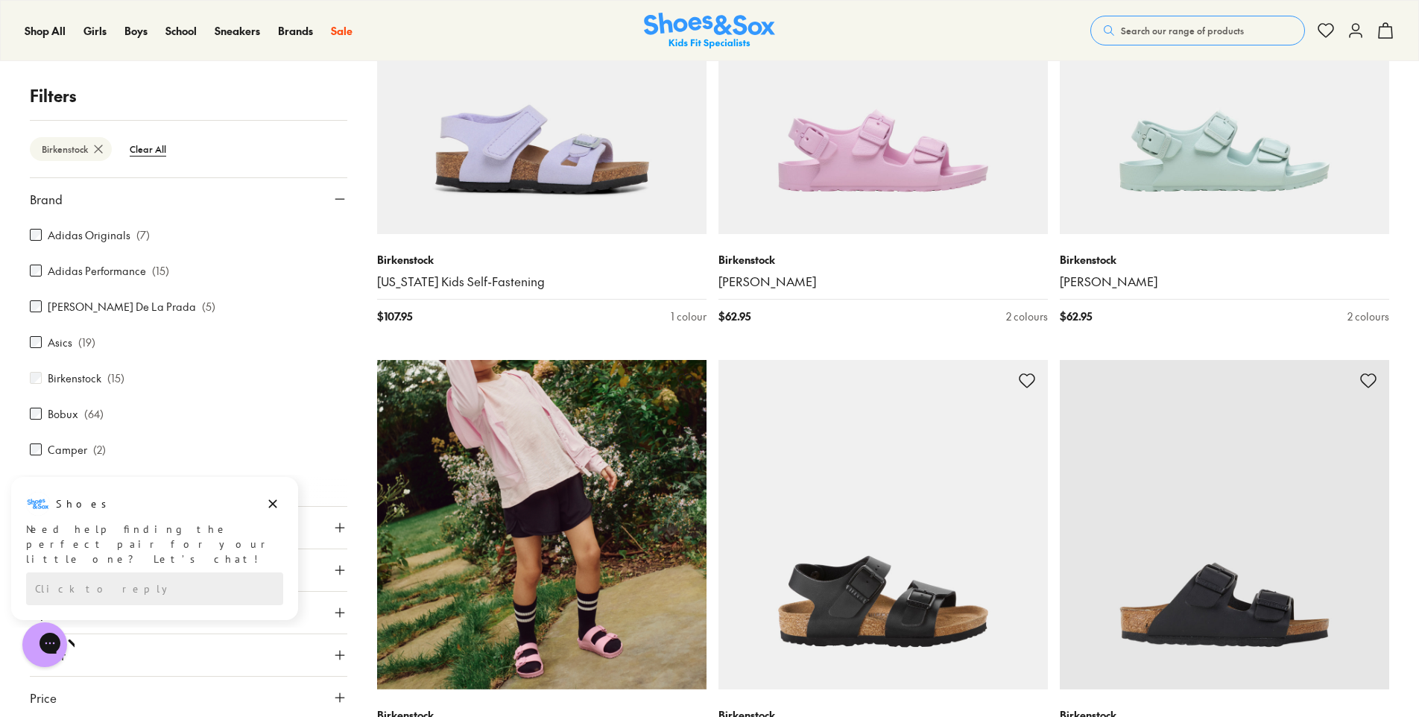
scroll to position [1088, 0]
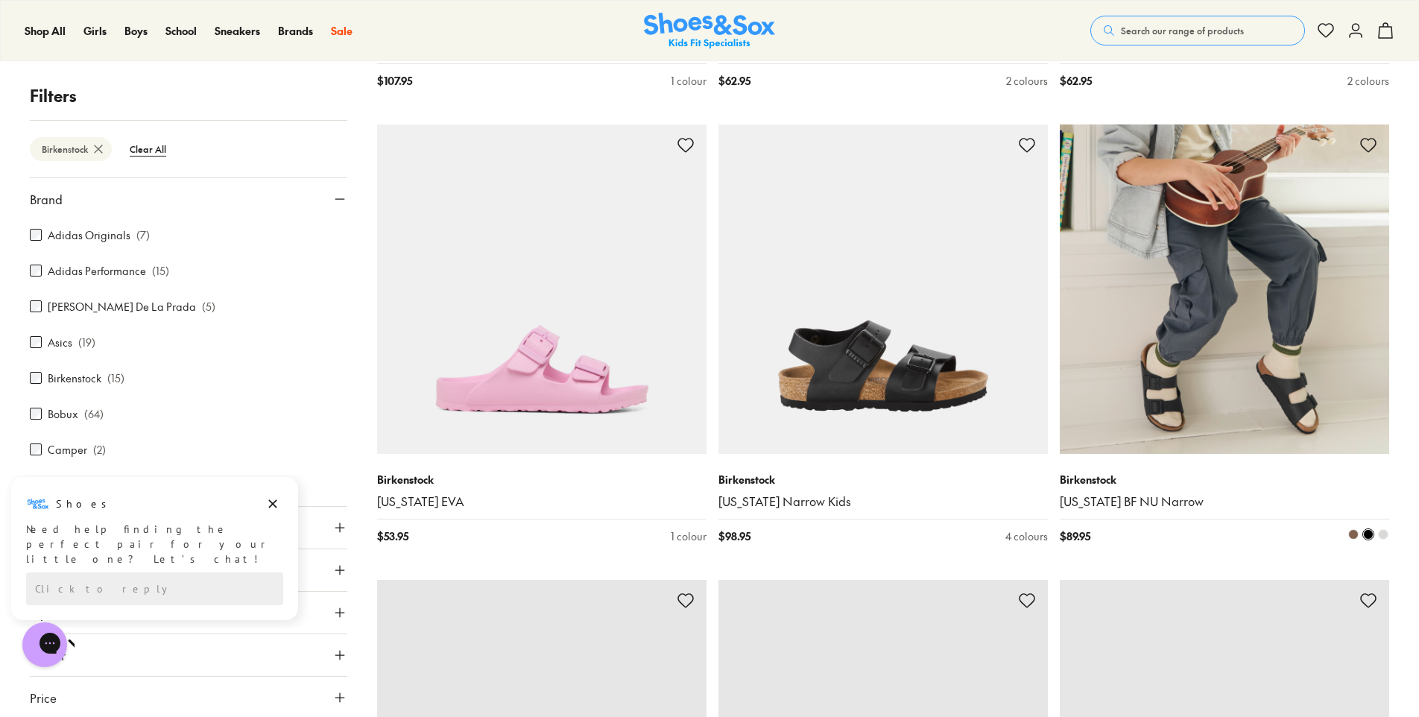
click at [1296, 387] on img at bounding box center [1224, 288] width 329 height 329
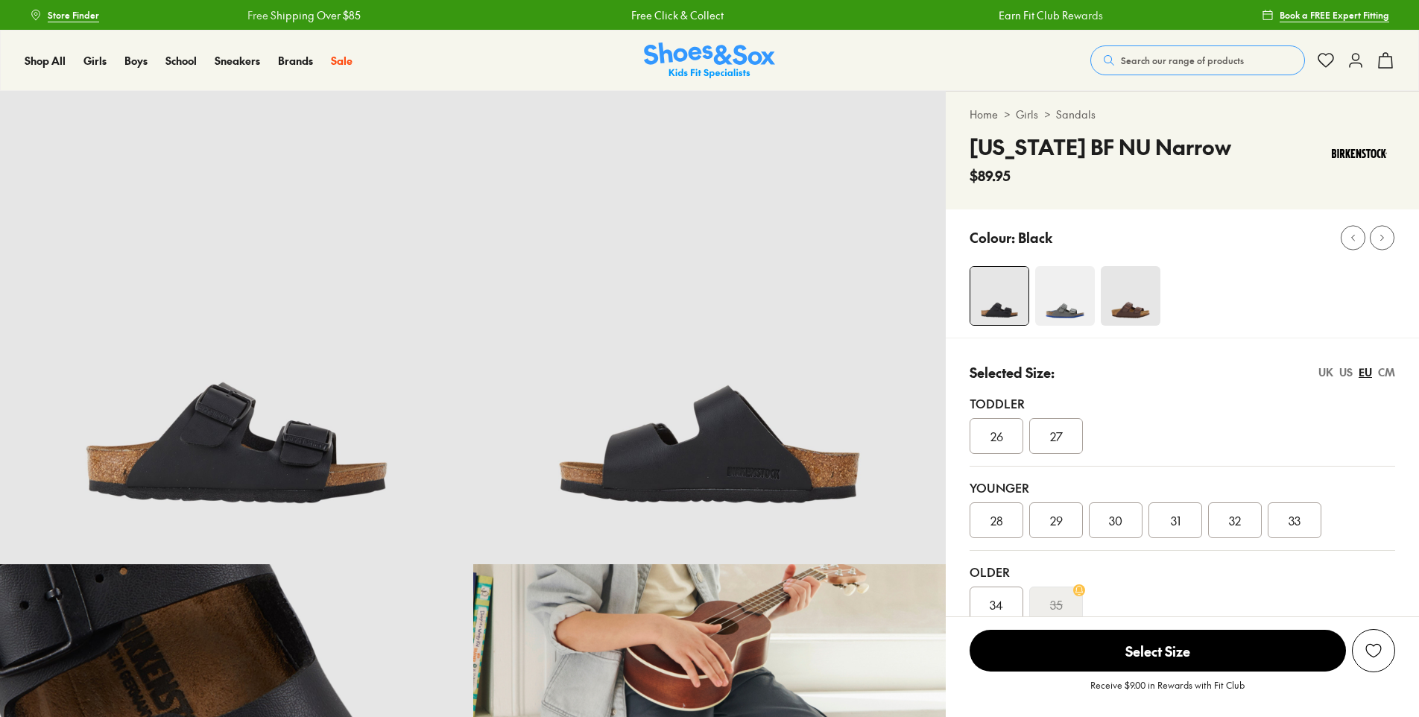
select select "*"
